Goal: Task Accomplishment & Management: Manage account settings

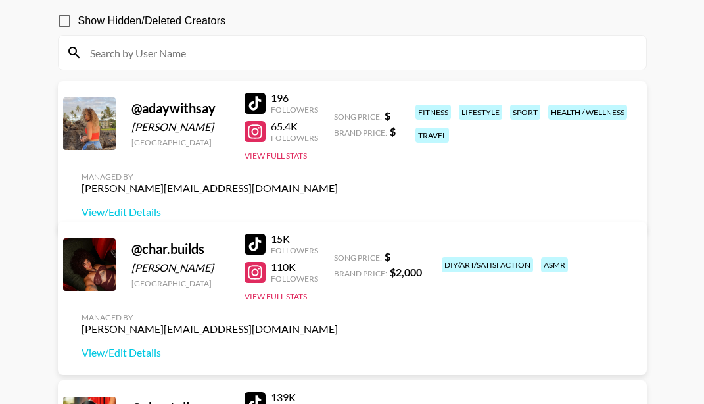
scroll to position [131, 0]
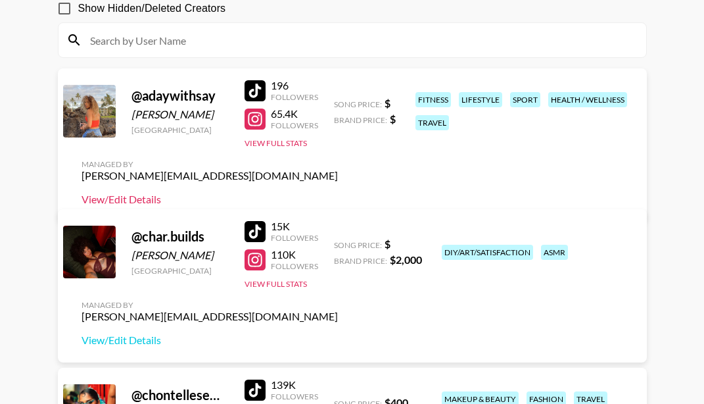
drag, startPoint x: 260, startPoint y: 112, endPoint x: 588, endPoint y: 156, distance: 331.5
click at [348, 169] on div "Managed By peter.iwuh@grail-talent.com View/Edit Details" at bounding box center [209, 183] width 277 height 68
drag, startPoint x: 637, startPoint y: 130, endPoint x: 500, endPoint y: 131, distance: 137.4
click at [348, 149] on div "Managed By peter.iwuh@grail-talent.com View/Edit Details" at bounding box center [209, 183] width 277 height 68
copy div "[PERSON_NAME][EMAIL_ADDRESS][DOMAIN_NAME]"
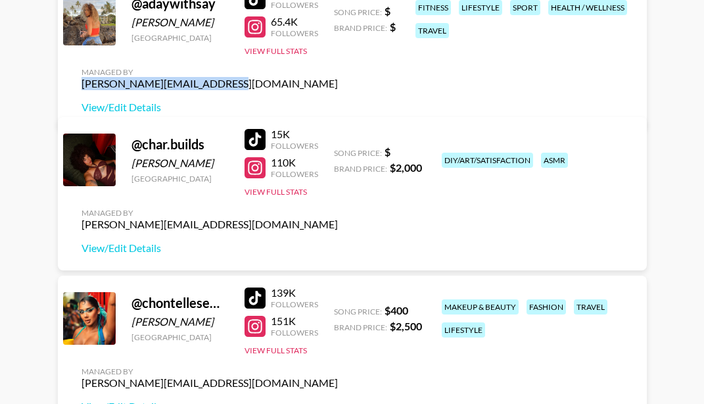
scroll to position [208, 0]
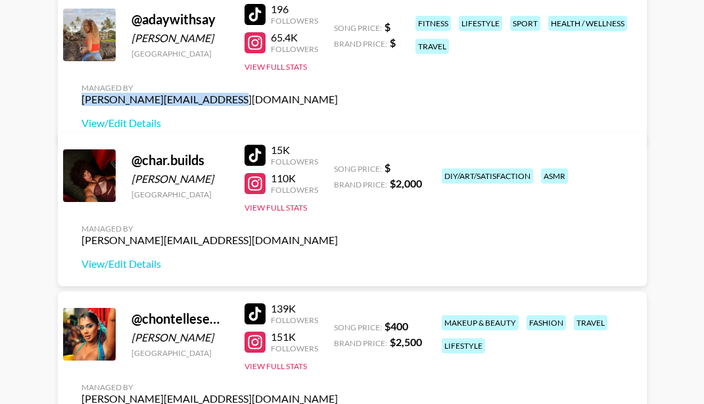
click at [253, 314] on div at bounding box center [255, 313] width 21 height 21
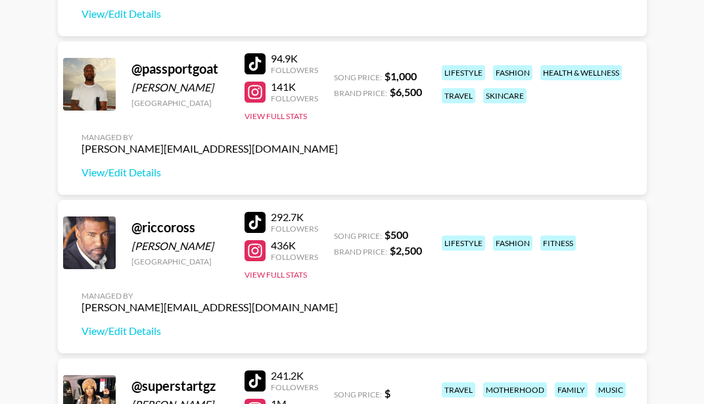
scroll to position [1128, 0]
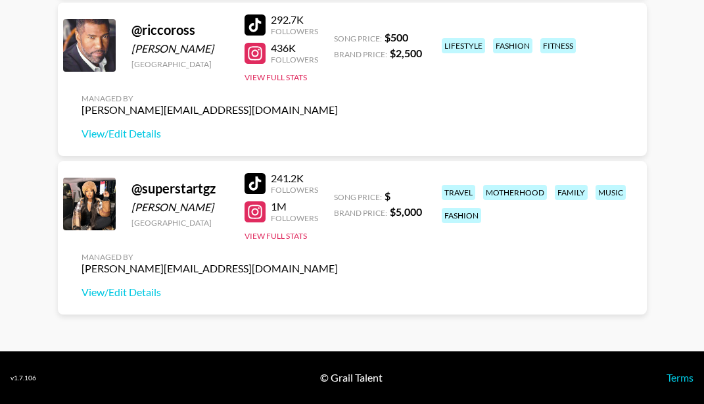
click at [255, 183] on div at bounding box center [255, 183] width 21 height 21
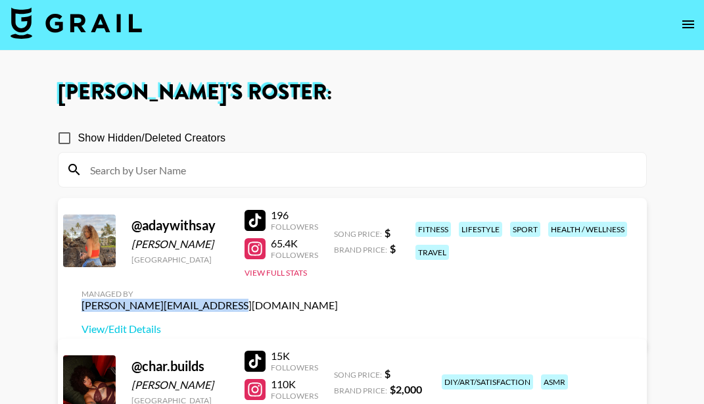
scroll to position [0, 0]
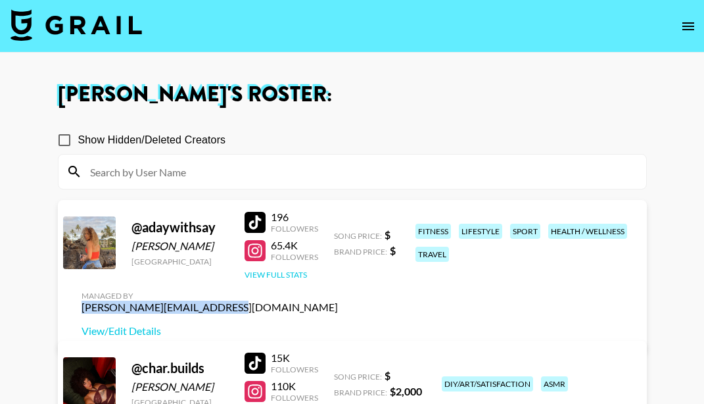
click at [279, 279] on button "View Full Stats" at bounding box center [276, 275] width 62 height 10
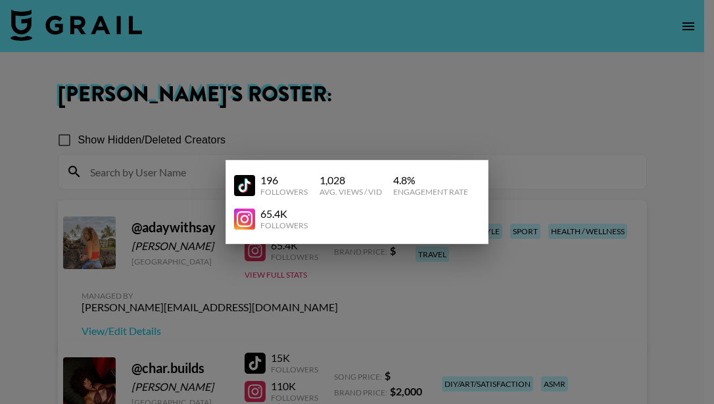
click at [351, 91] on div at bounding box center [357, 202] width 714 height 404
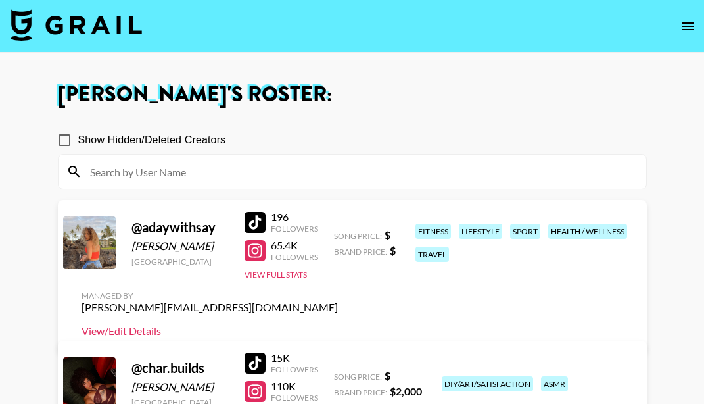
click at [338, 324] on link "View/Edit Details" at bounding box center [210, 330] width 256 height 13
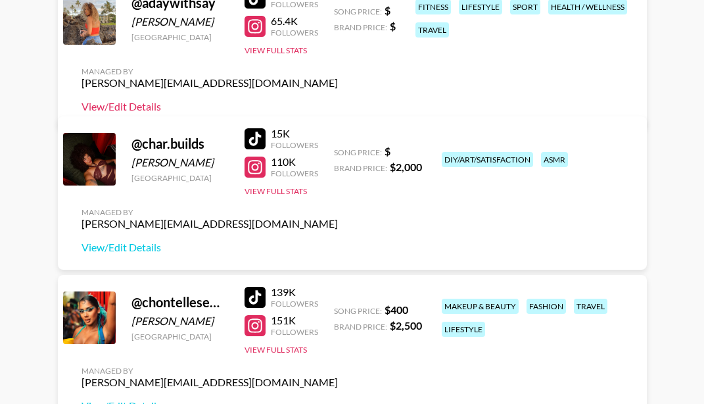
scroll to position [263, 0]
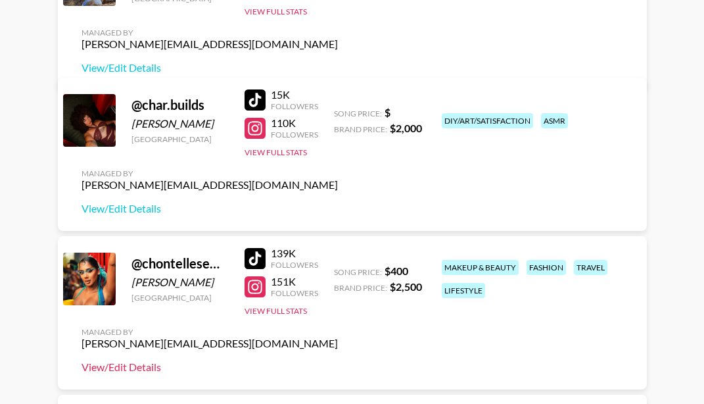
click at [140, 369] on link "View/Edit Details" at bounding box center [210, 366] width 256 height 13
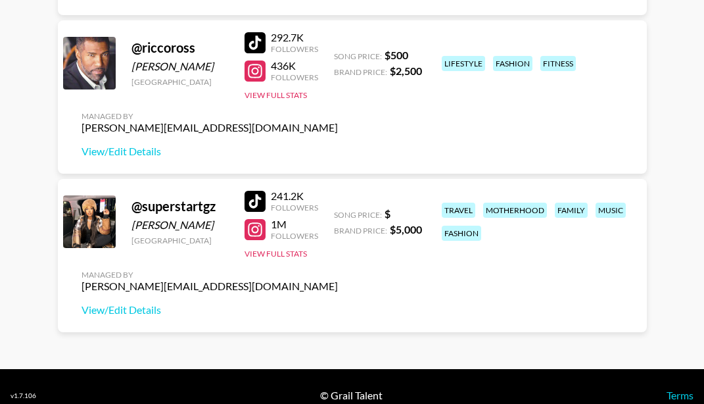
scroll to position [1128, 0]
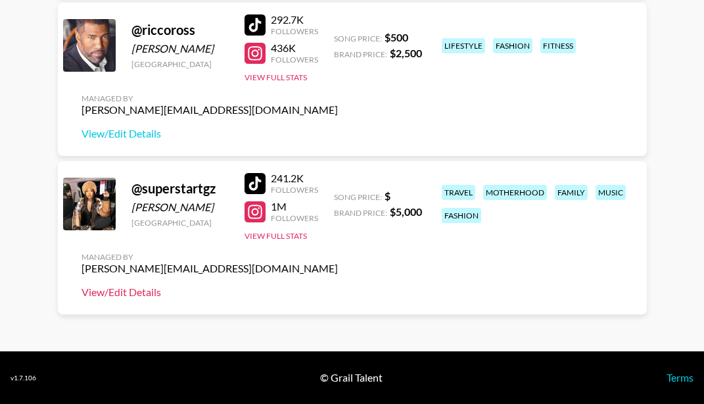
click at [116, 292] on link "View/Edit Details" at bounding box center [210, 291] width 256 height 13
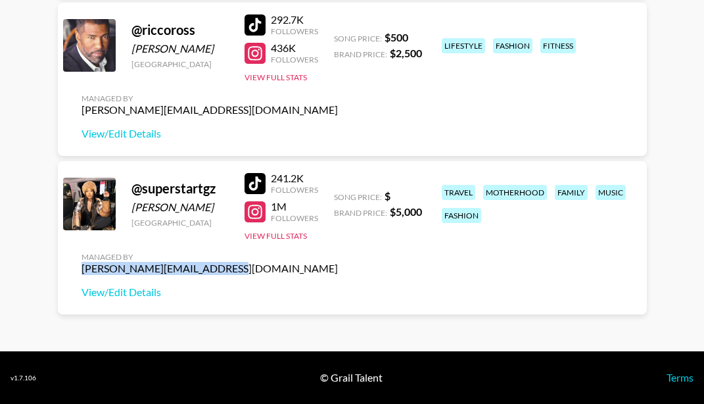
drag, startPoint x: 216, startPoint y: 270, endPoint x: 78, endPoint y: 266, distance: 138.1
click at [78, 266] on div "Managed By peter.iwuh@grail-talent.com View/Edit Details" at bounding box center [209, 275] width 277 height 68
copy div "[PERSON_NAME][EMAIL_ADDRESS][DOMAIN_NAME]"
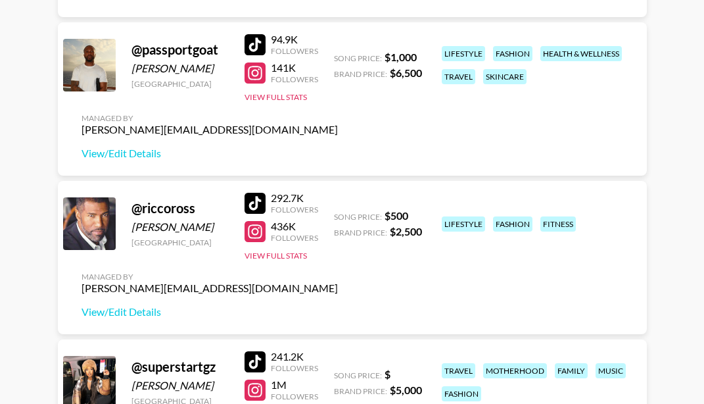
scroll to position [931, 0]
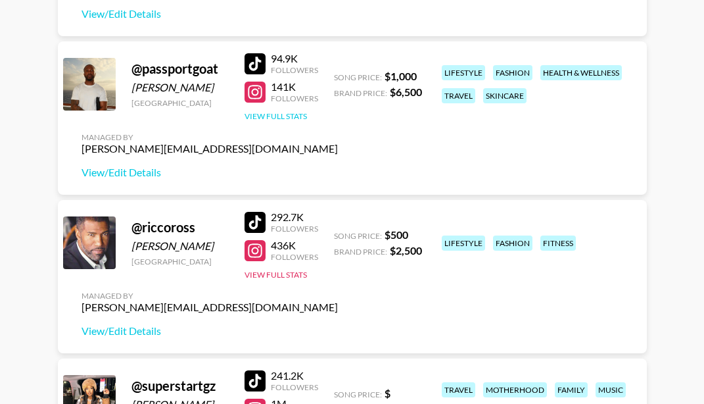
click at [261, 114] on button "View Full Stats" at bounding box center [276, 116] width 62 height 10
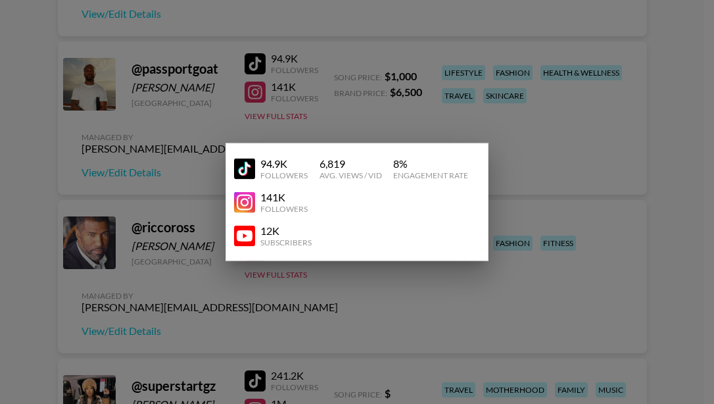
click at [248, 235] on img at bounding box center [244, 235] width 21 height 21
click at [364, 119] on div at bounding box center [357, 202] width 714 height 404
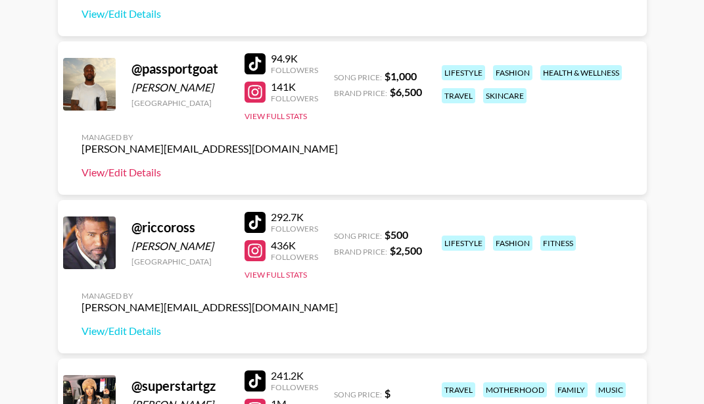
click at [134, 176] on link "View/Edit Details" at bounding box center [210, 172] width 256 height 13
click at [275, 279] on button "View Full Stats" at bounding box center [276, 275] width 62 height 10
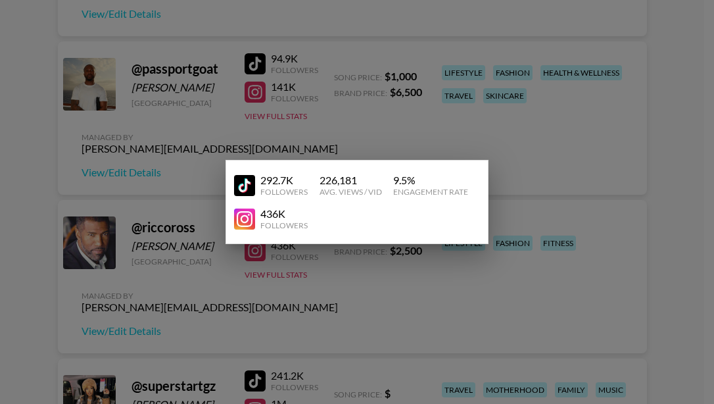
click at [373, 122] on div at bounding box center [357, 202] width 714 height 404
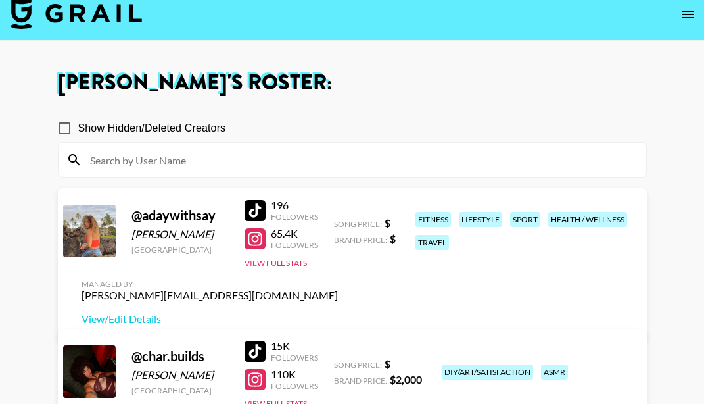
scroll to position [0, 0]
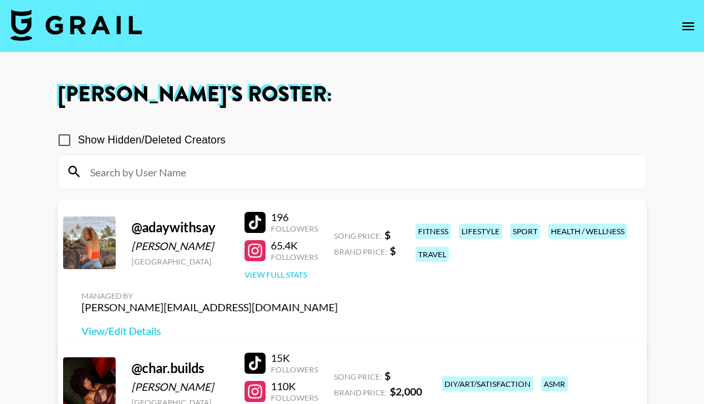
click at [283, 279] on button "View Full Stats" at bounding box center [276, 275] width 62 height 10
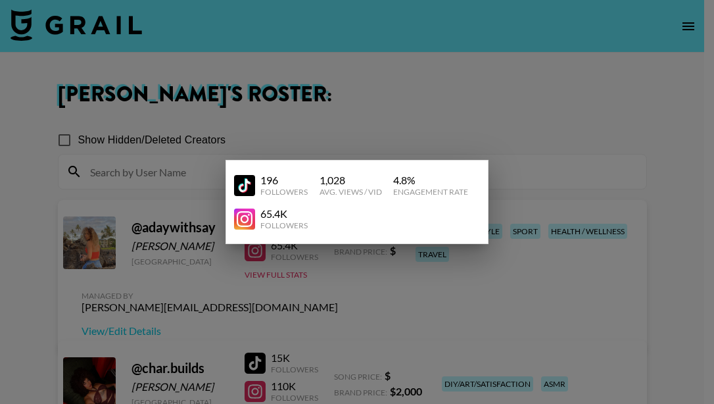
click at [350, 291] on div at bounding box center [357, 202] width 714 height 404
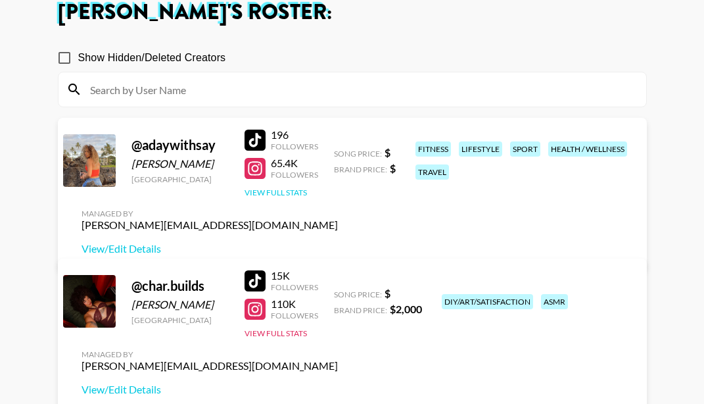
scroll to position [197, 0]
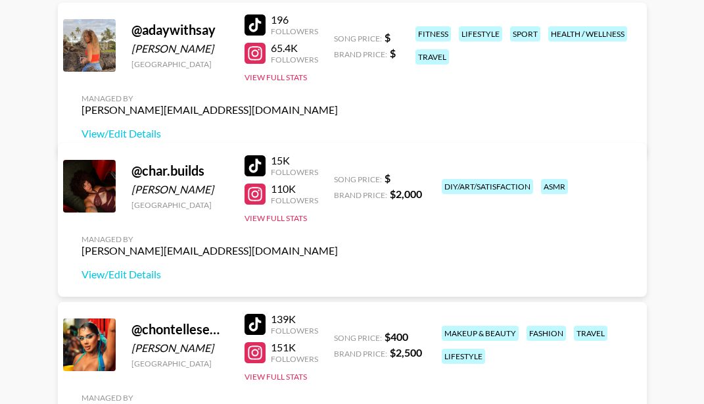
click at [262, 64] on div at bounding box center [255, 53] width 21 height 21
click at [258, 199] on div at bounding box center [255, 193] width 21 height 21
click at [259, 356] on div at bounding box center [255, 352] width 21 height 21
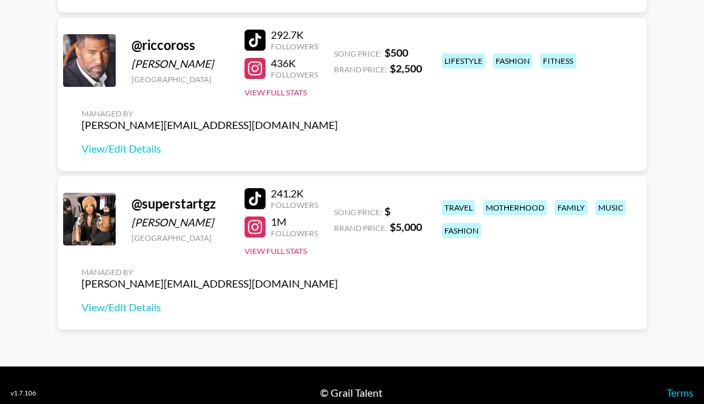
scroll to position [1128, 0]
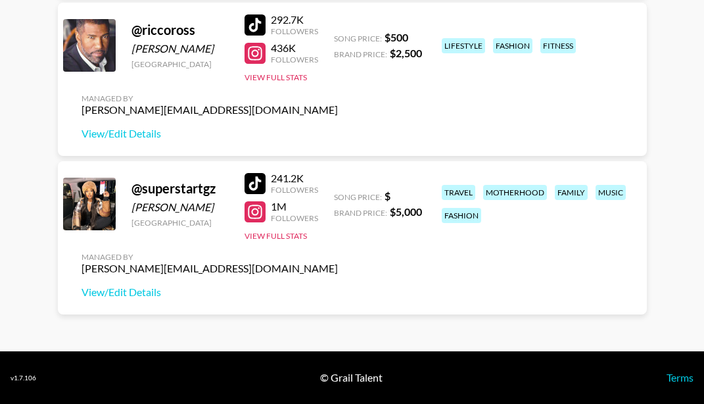
click at [253, 212] on div at bounding box center [255, 211] width 21 height 21
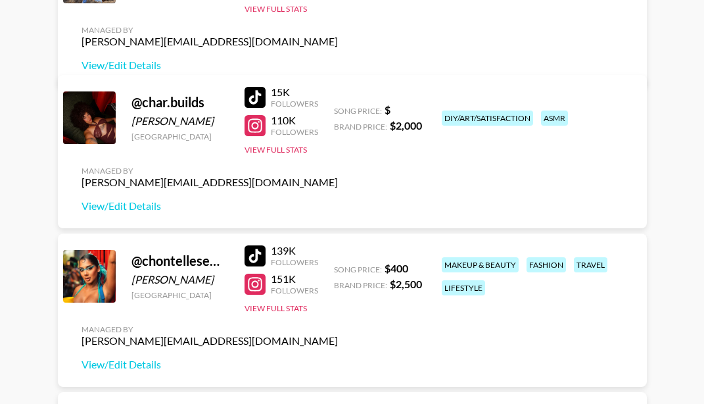
scroll to position [142, 0]
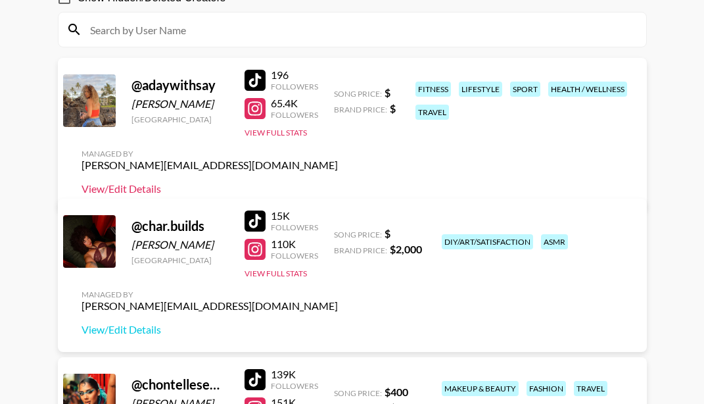
click at [338, 182] on link "View/Edit Details" at bounding box center [210, 188] width 256 height 13
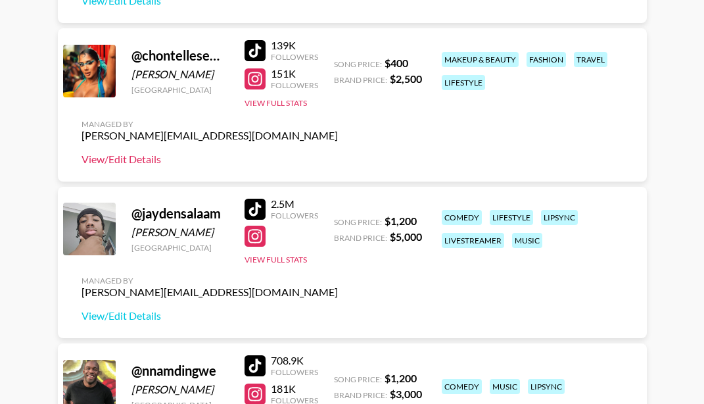
click at [117, 163] on link "View/Edit Details" at bounding box center [210, 159] width 256 height 13
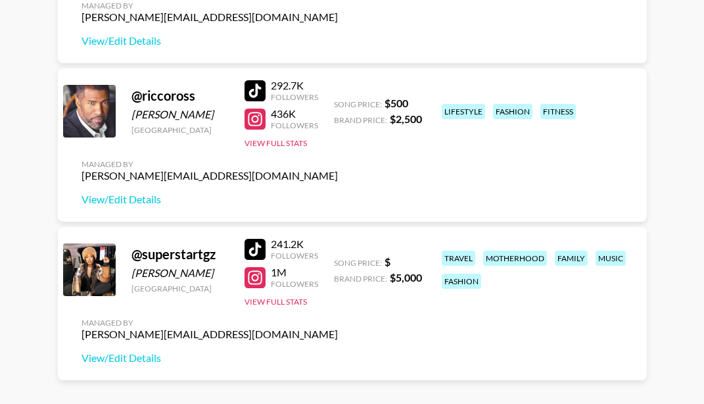
scroll to position [1128, 0]
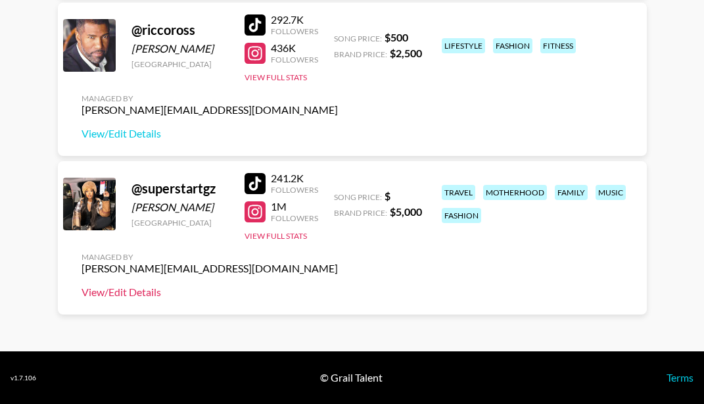
click at [137, 291] on link "View/Edit Details" at bounding box center [210, 291] width 256 height 13
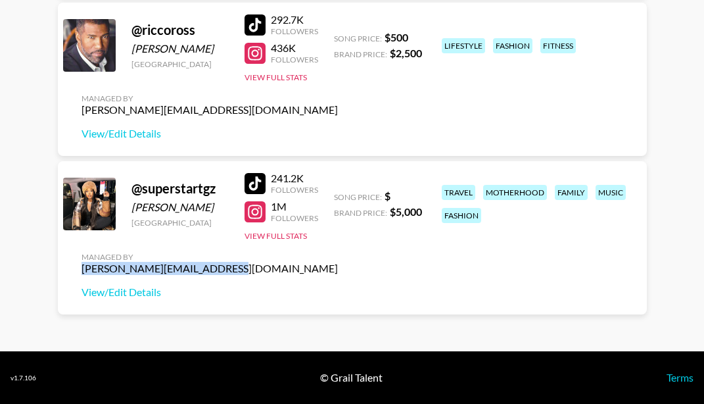
drag, startPoint x: 216, startPoint y: 269, endPoint x: 80, endPoint y: 269, distance: 135.4
click at [80, 269] on div "Managed By peter.iwuh@grail-talent.com View/Edit Details" at bounding box center [209, 275] width 277 height 68
copy div "peter.iwuh@grail-talent.com"
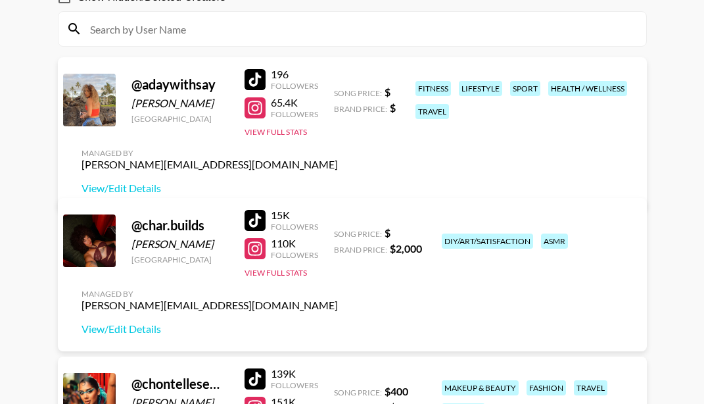
scroll to position [142, 0]
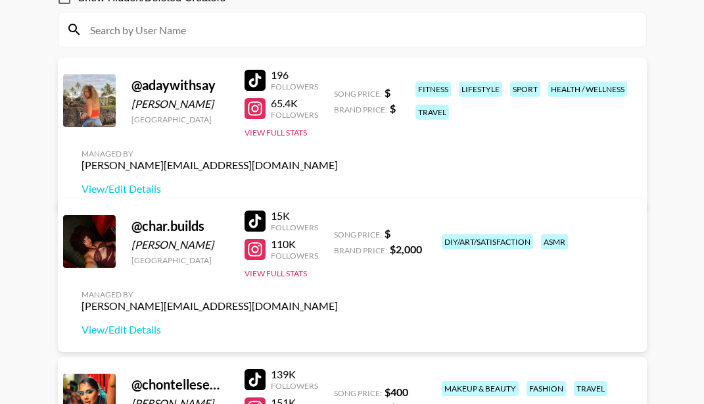
click at [254, 245] on div at bounding box center [255, 249] width 21 height 21
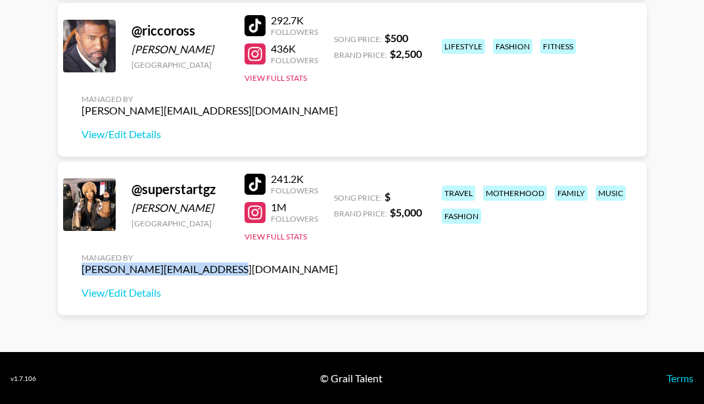
scroll to position [1128, 0]
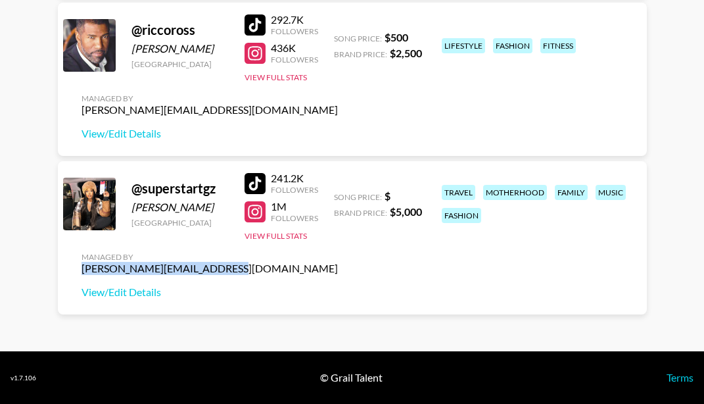
click at [257, 180] on div at bounding box center [255, 183] width 21 height 21
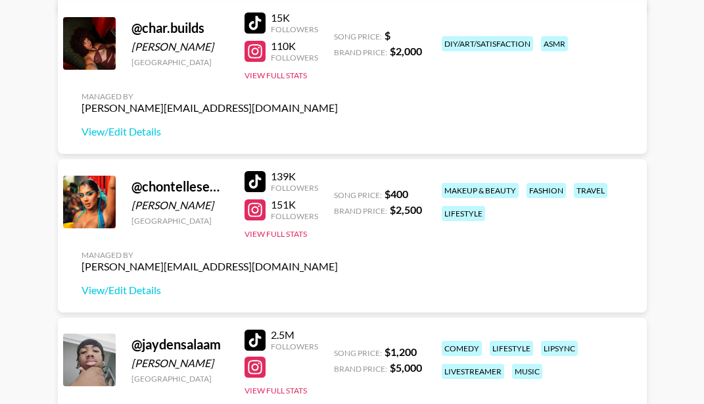
scroll to position [339, 0]
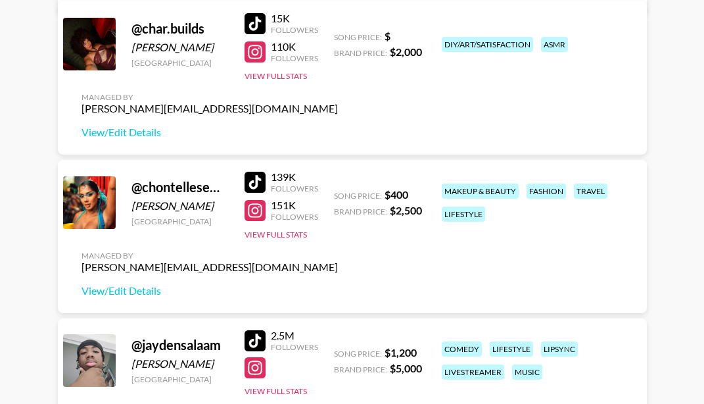
click at [260, 174] on div at bounding box center [255, 182] width 21 height 21
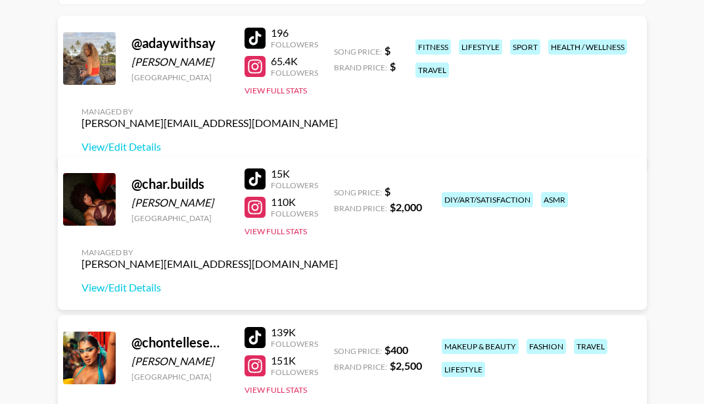
scroll to position [76, 0]
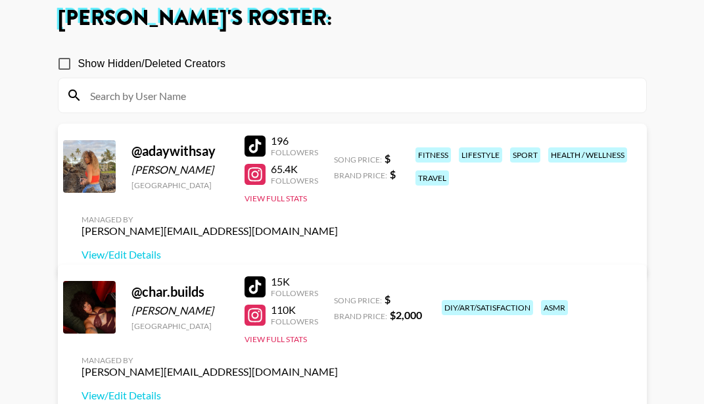
click at [261, 288] on div at bounding box center [255, 286] width 21 height 21
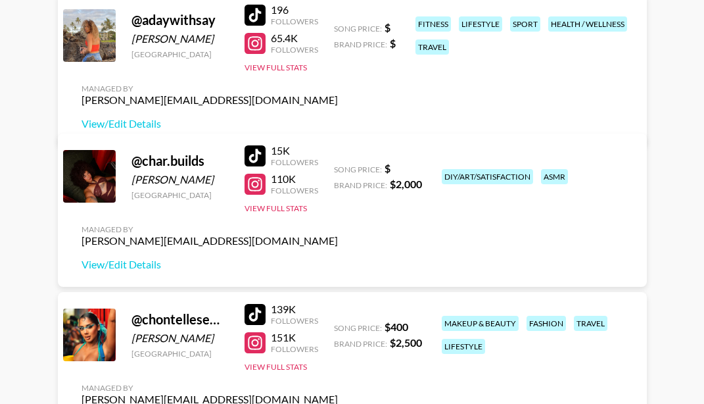
scroll to position [208, 0]
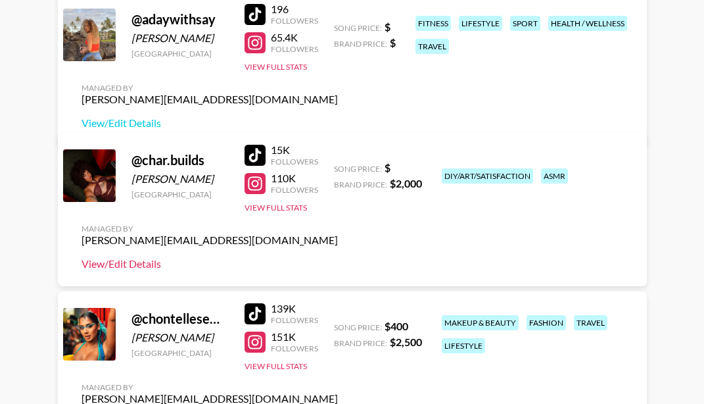
click at [129, 260] on link "View/Edit Details" at bounding box center [210, 263] width 256 height 13
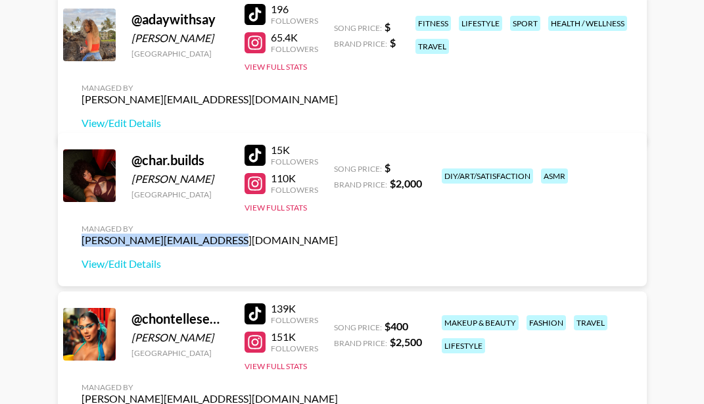
drag, startPoint x: 217, startPoint y: 239, endPoint x: 82, endPoint y: 243, distance: 135.5
click at [80, 243] on div "Managed By peter.iwuh@grail-talent.com View/Edit Details" at bounding box center [209, 247] width 277 height 68
copy div "peter.iwuh@grail-talent.com"
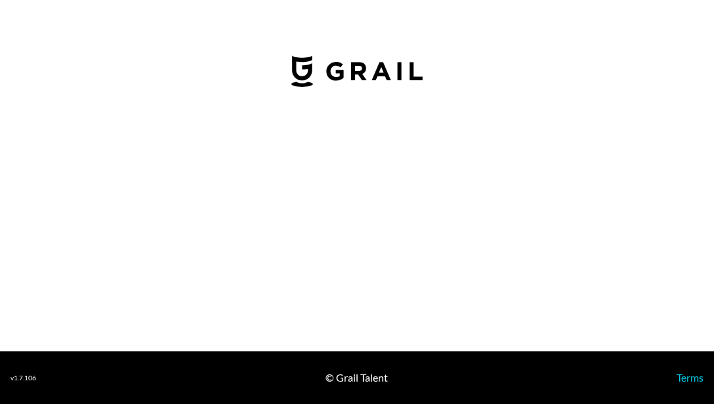
select select "USD"
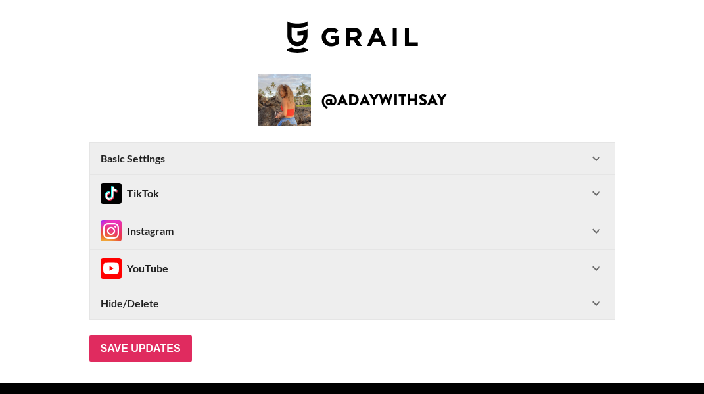
click at [600, 202] on div "TikTok" at bounding box center [352, 193] width 525 height 37
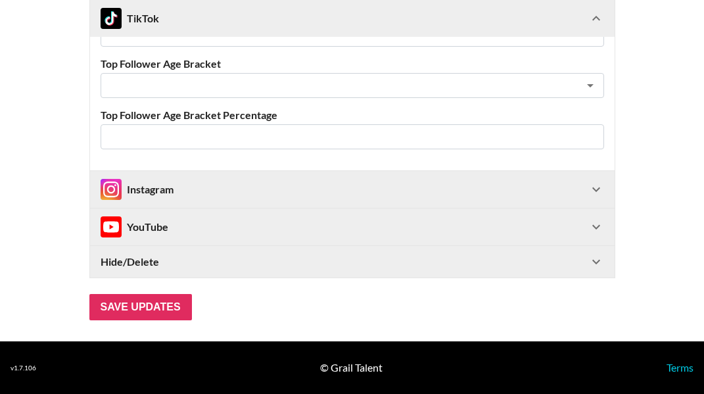
click at [600, 191] on icon at bounding box center [596, 189] width 8 height 5
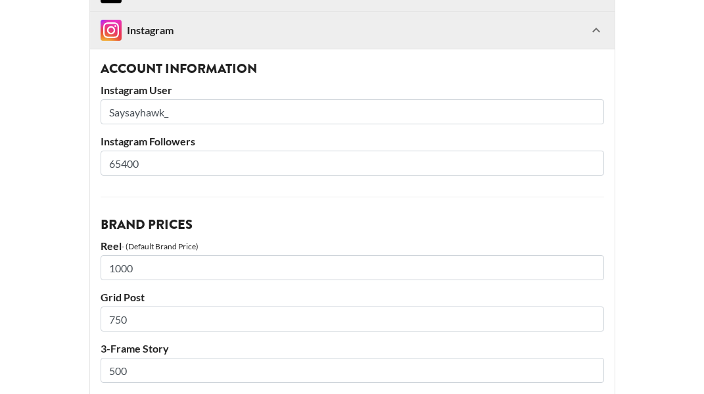
scroll to position [793, 0]
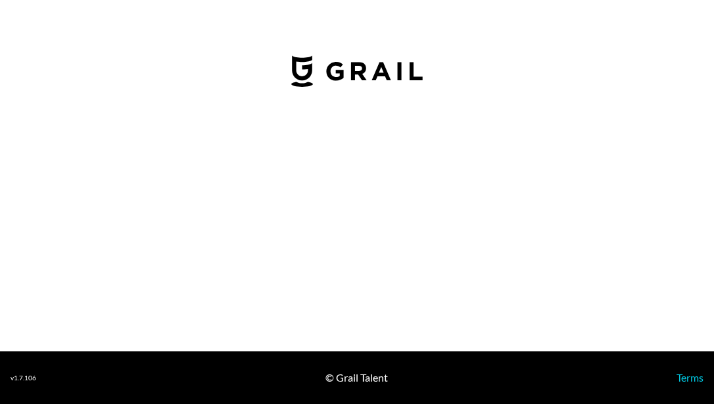
select select "USD"
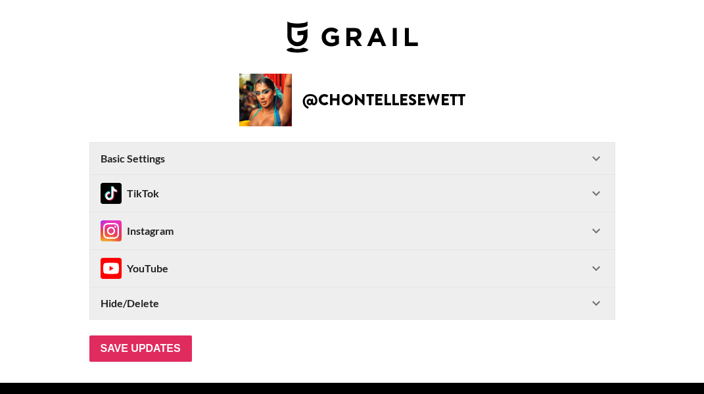
click at [602, 233] on icon at bounding box center [596, 231] width 16 height 16
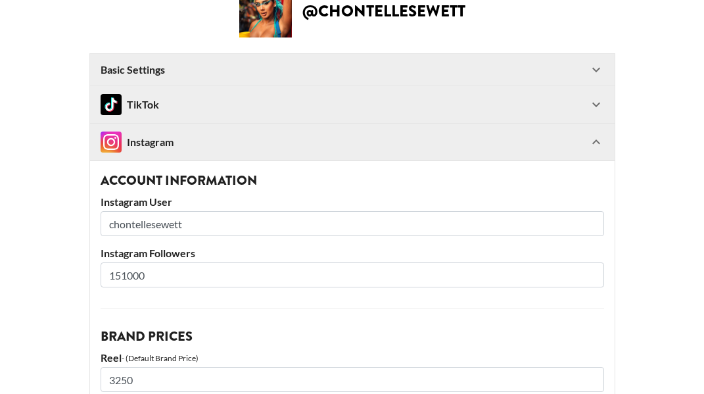
scroll to position [66, 0]
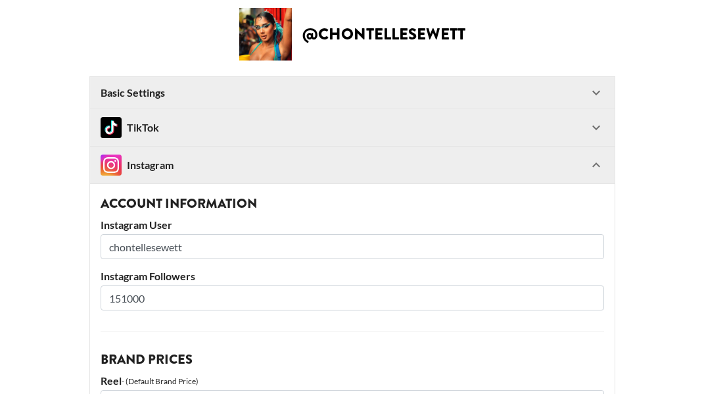
click at [599, 125] on icon at bounding box center [596, 128] width 16 height 16
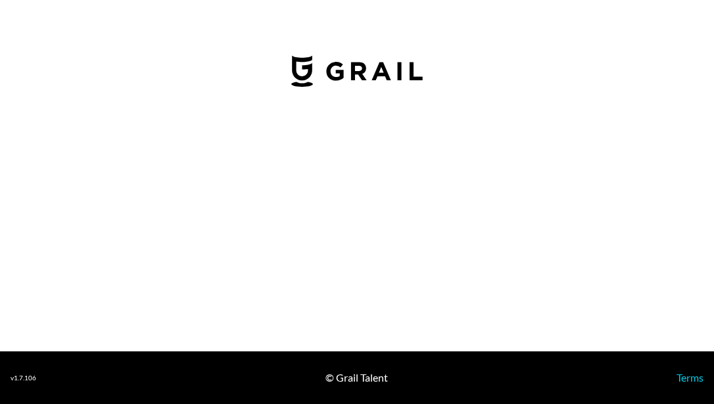
select select "USD"
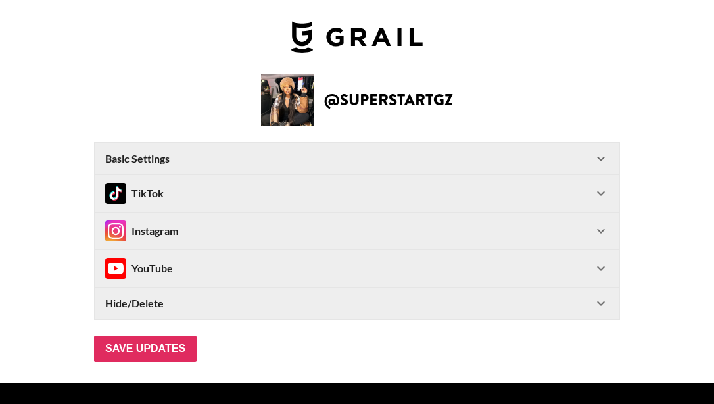
type input "[GEOGRAPHIC_DATA]"
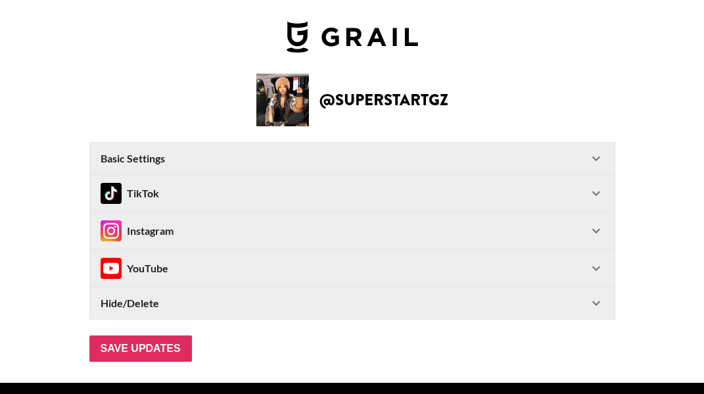
click at [598, 189] on icon at bounding box center [596, 193] width 16 height 16
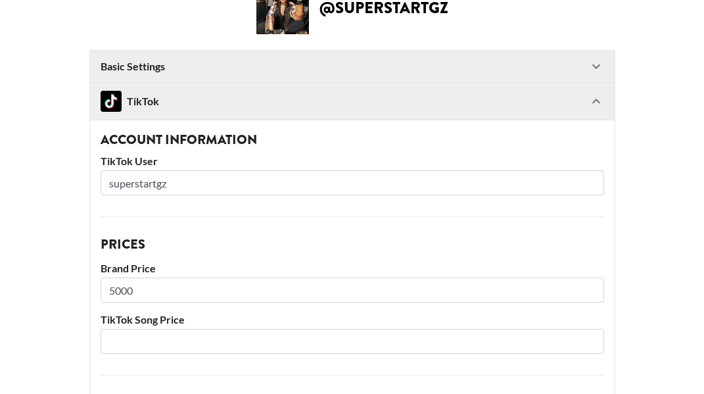
scroll to position [131, 0]
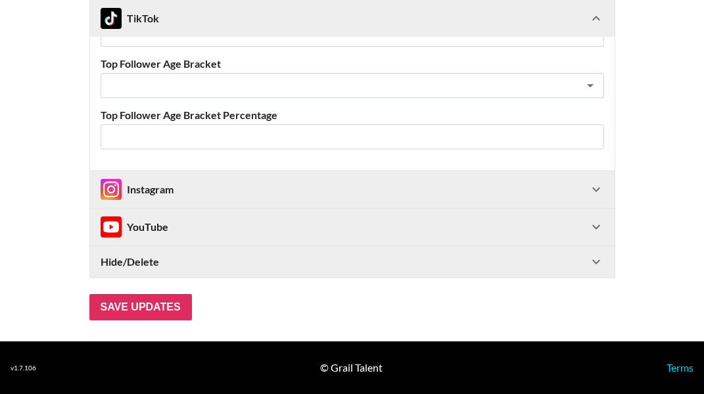
click at [601, 194] on icon at bounding box center [596, 189] width 16 height 16
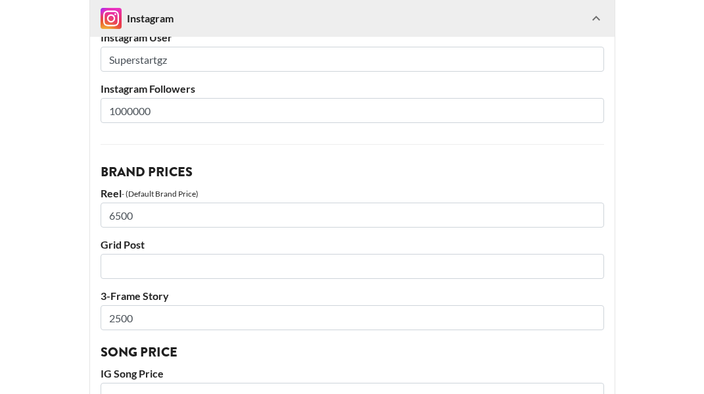
scroll to position [859, 0]
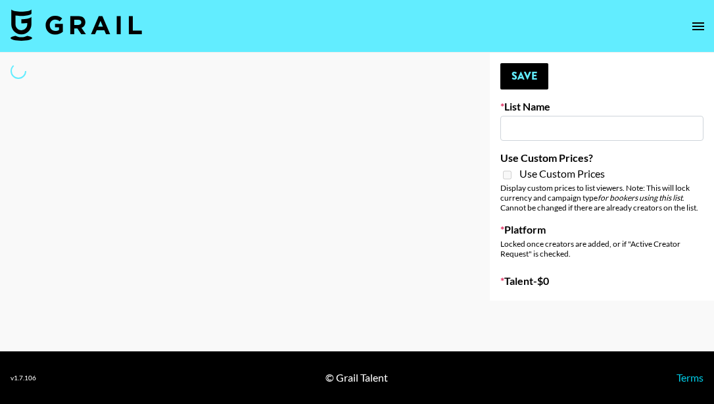
click at [699, 21] on icon "open drawer" at bounding box center [698, 26] width 16 height 16
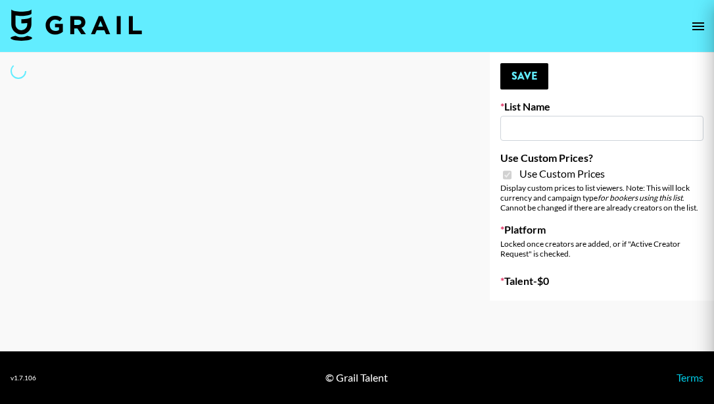
type input "ZENOWELL AI"
checkbox input "true"
select select "Brand"
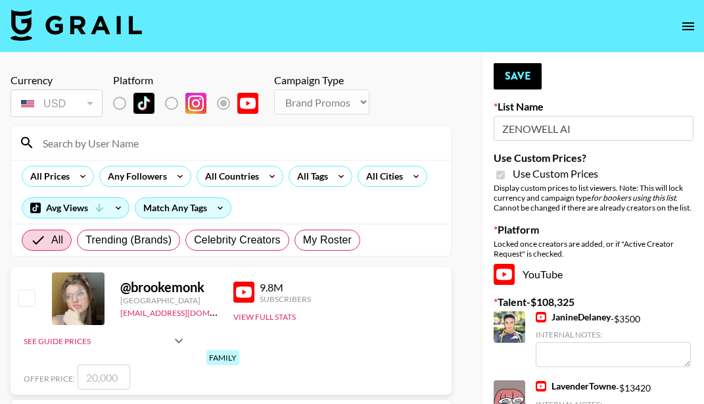
click at [154, 139] on input at bounding box center [239, 142] width 408 height 21
paste input "Passportgoat"
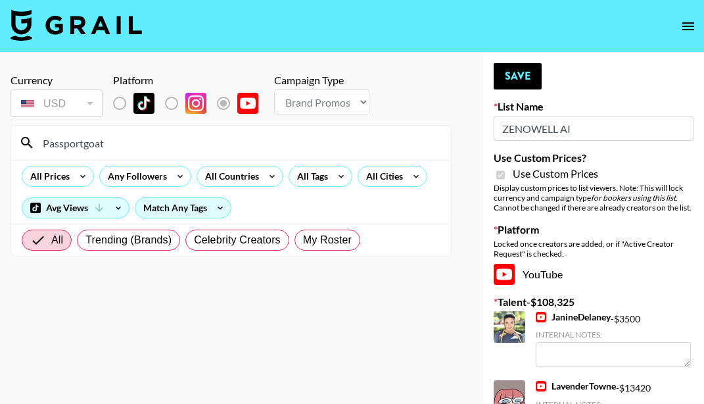
drag, startPoint x: 135, startPoint y: 148, endPoint x: 1, endPoint y: 143, distance: 134.2
paste input "@Passportgoat •"
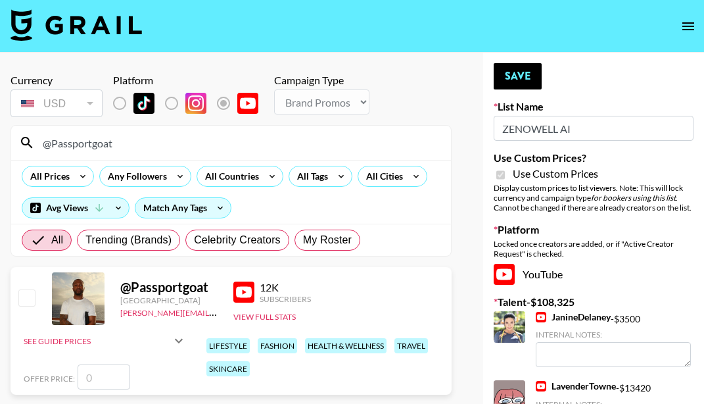
type input "@Passportgoat"
click at [28, 300] on input "checkbox" at bounding box center [26, 297] width 16 height 16
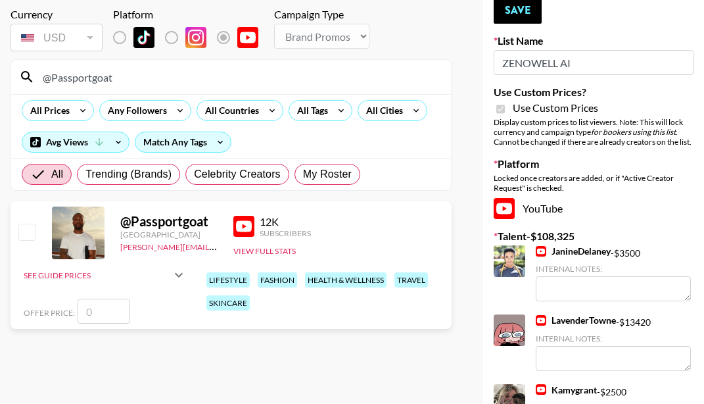
click at [24, 230] on input "checkbox" at bounding box center [26, 232] width 16 height 16
checkbox input "false"
click at [104, 312] on input "number" at bounding box center [104, 310] width 53 height 25
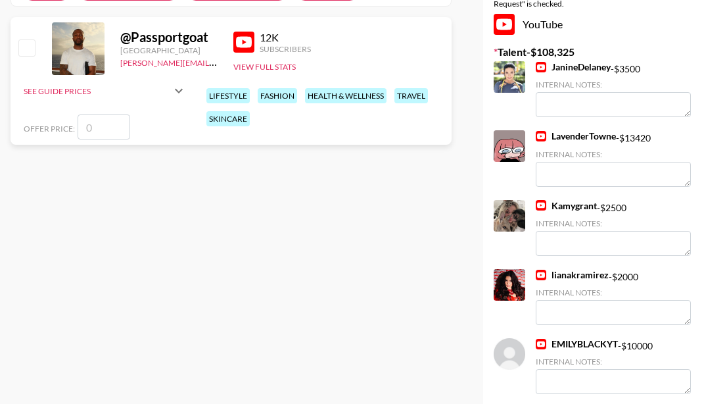
scroll to position [131, 0]
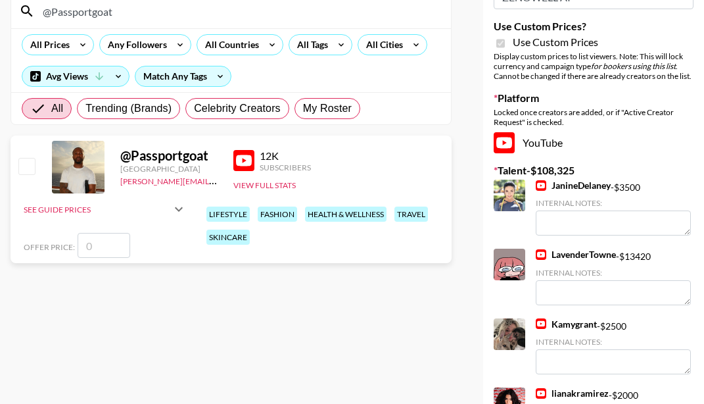
click at [83, 241] on input "number" at bounding box center [104, 245] width 53 height 25
type input "6"
checkbox input "true"
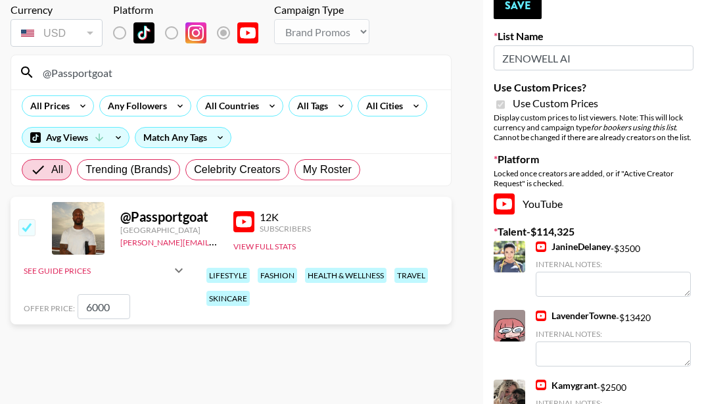
scroll to position [0, 0]
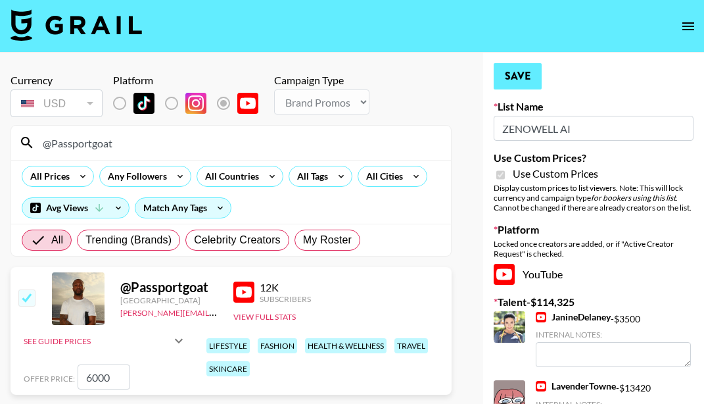
type input "6000"
click at [515, 69] on button "Save" at bounding box center [518, 76] width 48 height 26
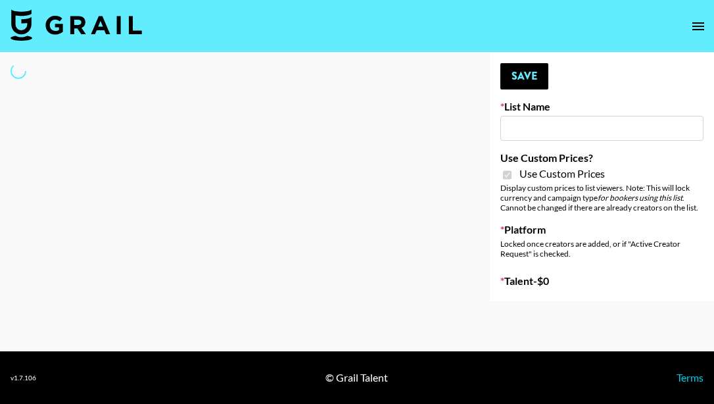
type input "ZENOWELL AI"
checkbox input "true"
select select "Brand"
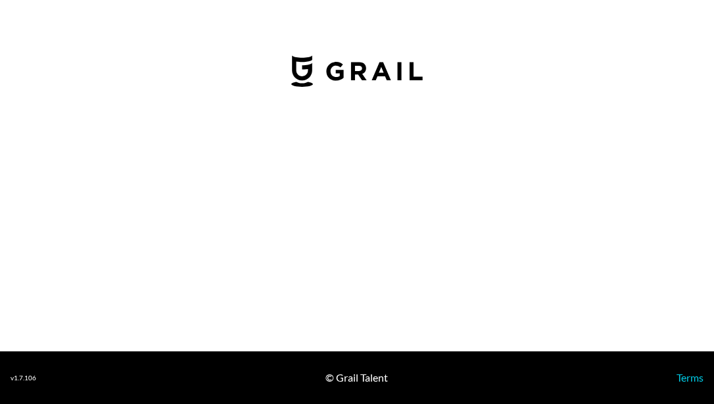
select select "USD"
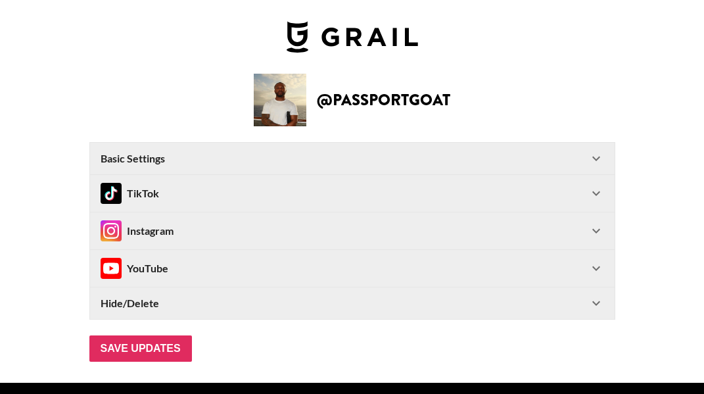
click at [604, 268] on icon at bounding box center [596, 268] width 16 height 16
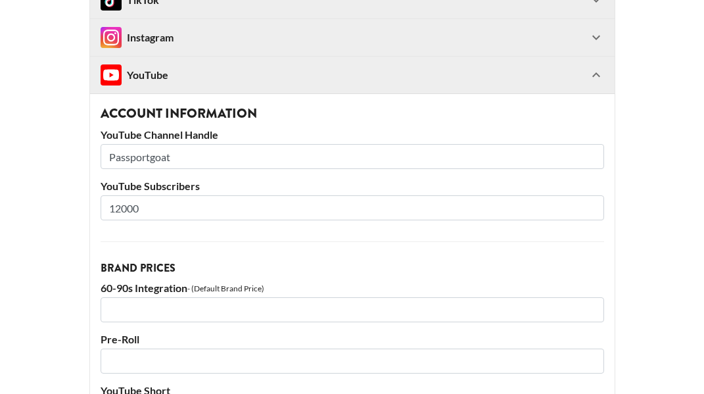
scroll to position [66, 0]
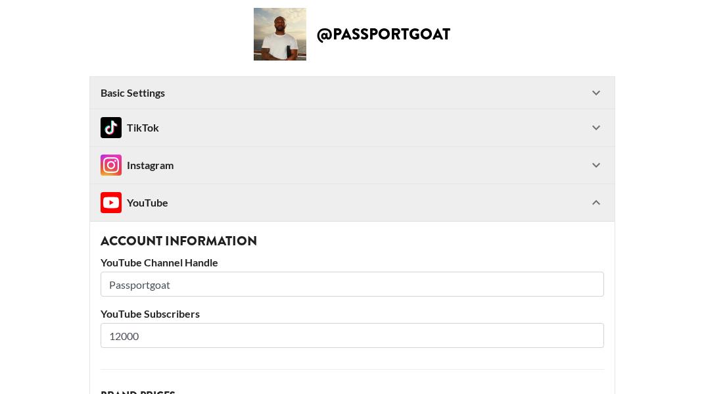
click at [601, 124] on icon at bounding box center [596, 128] width 16 height 16
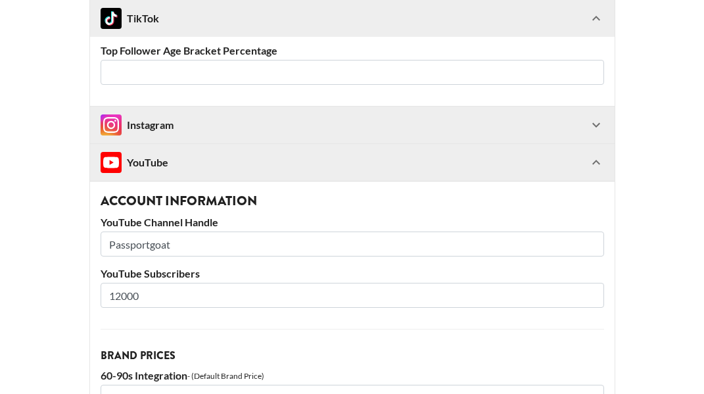
scroll to position [723, 0]
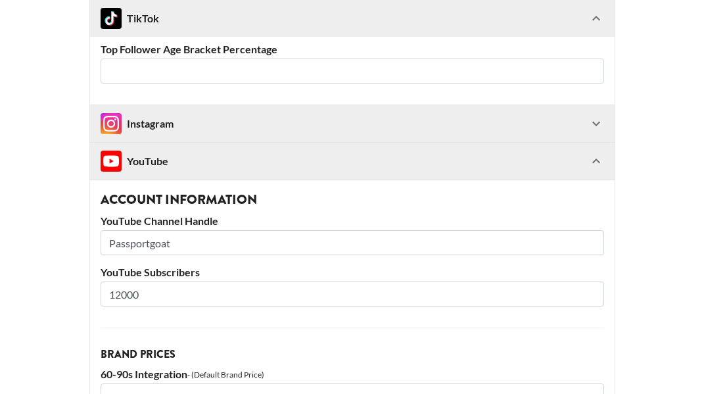
click at [603, 126] on icon at bounding box center [596, 124] width 16 height 16
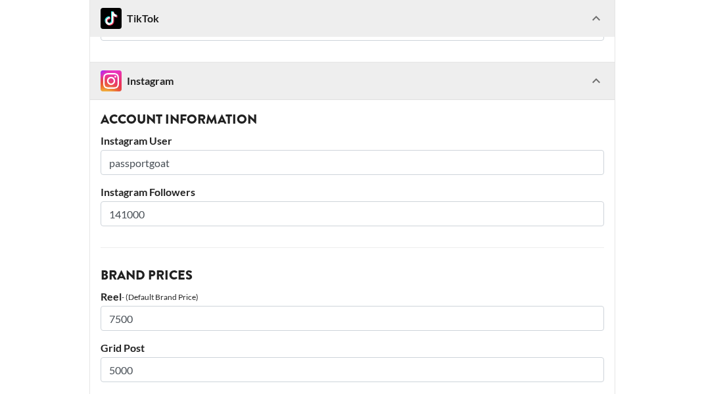
scroll to position [789, 0]
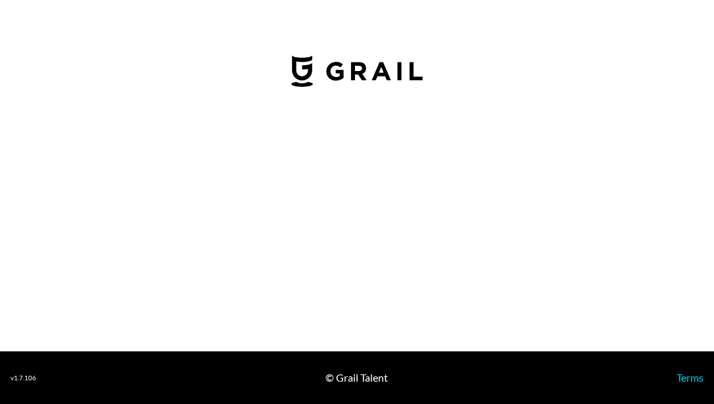
select select "USD"
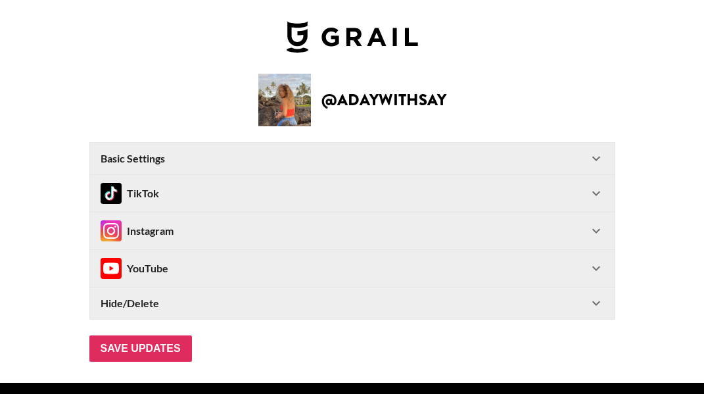
click at [150, 241] on div "Instagram" at bounding box center [352, 230] width 525 height 37
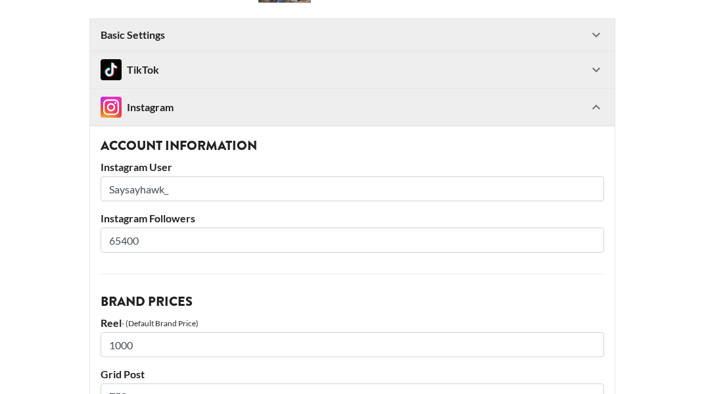
scroll to position [131, 0]
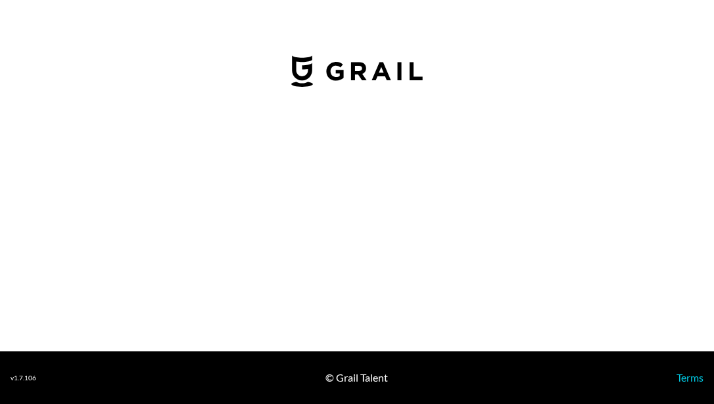
select select "USD"
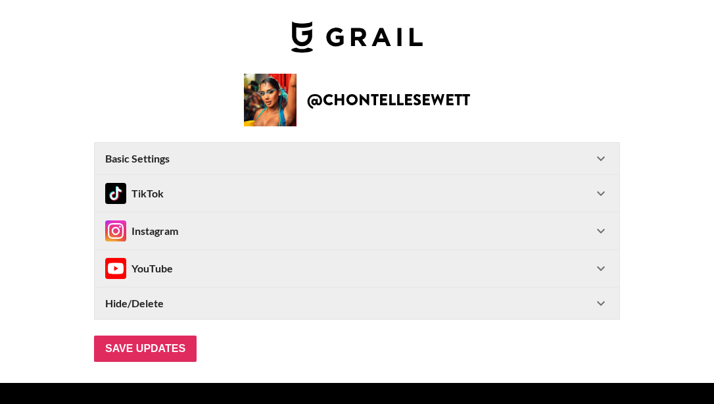
type input "[GEOGRAPHIC_DATA]"
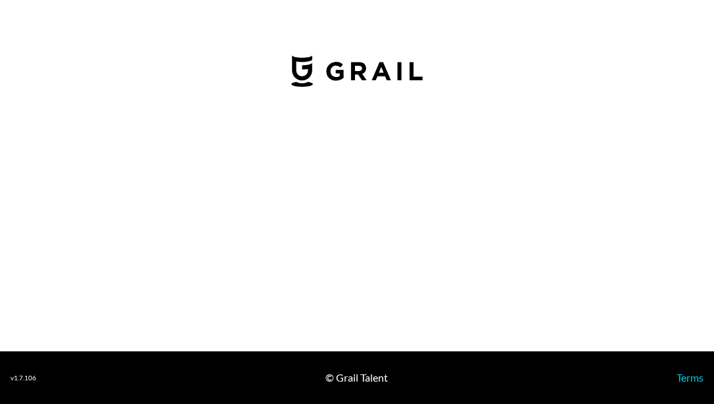
select select "USD"
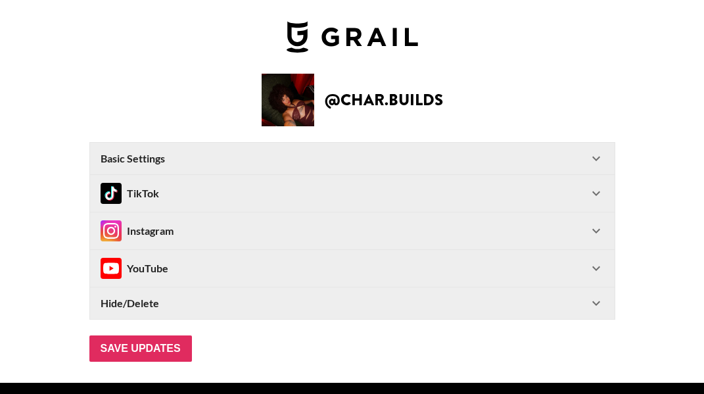
click at [598, 190] on icon at bounding box center [596, 193] width 16 height 16
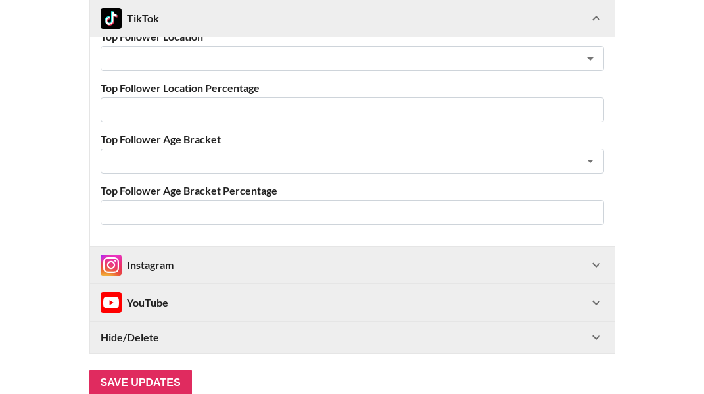
scroll to position [657, 0]
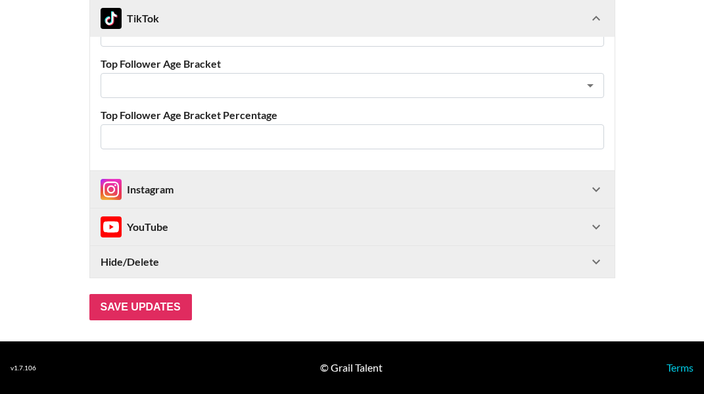
click at [601, 189] on icon at bounding box center [596, 189] width 16 height 16
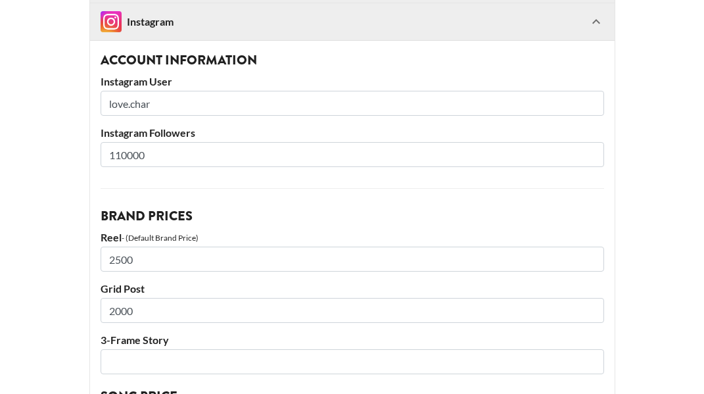
scroll to position [793, 0]
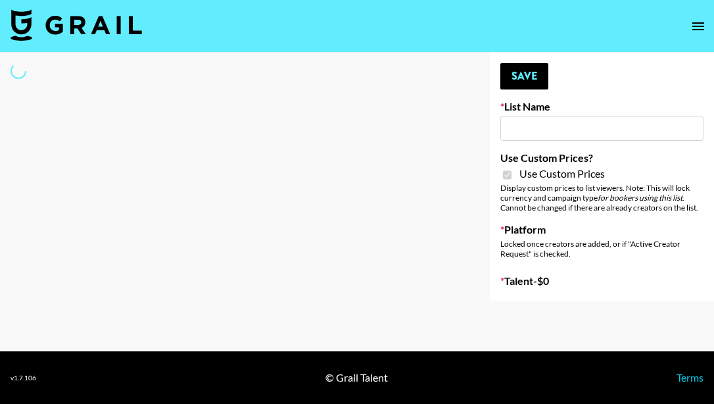
type input "[GEOGRAPHIC_DATA] ([DATE])"
checkbox input "true"
select select "Brand"
